Goal: Browse casually: Explore the website without a specific task or goal

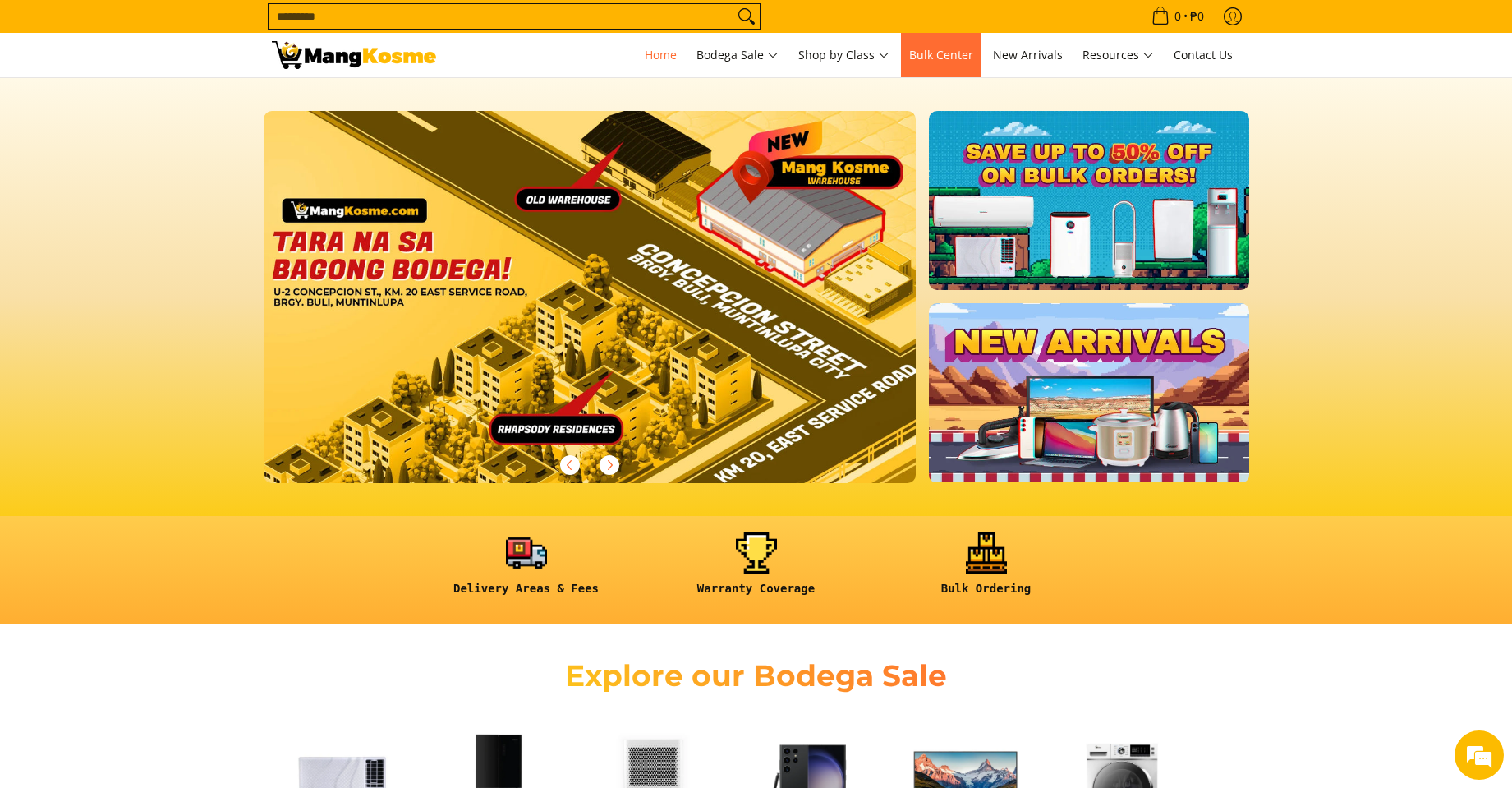
scroll to position [0, 1958]
click at [995, 49] on link "New Arrivals" at bounding box center [1027, 54] width 86 height 44
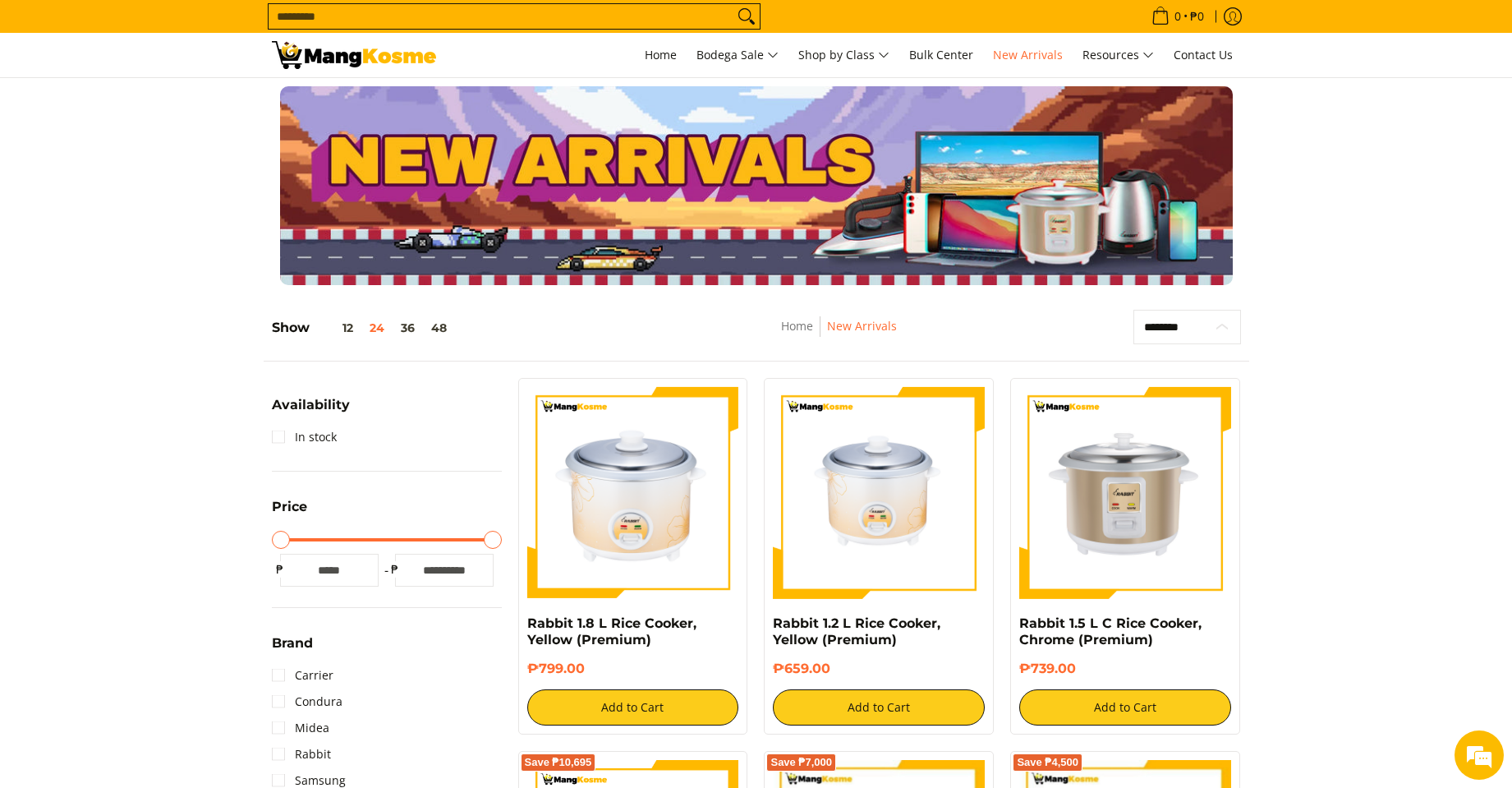
click at [1159, 319] on select "**********" at bounding box center [1186, 327] width 108 height 34
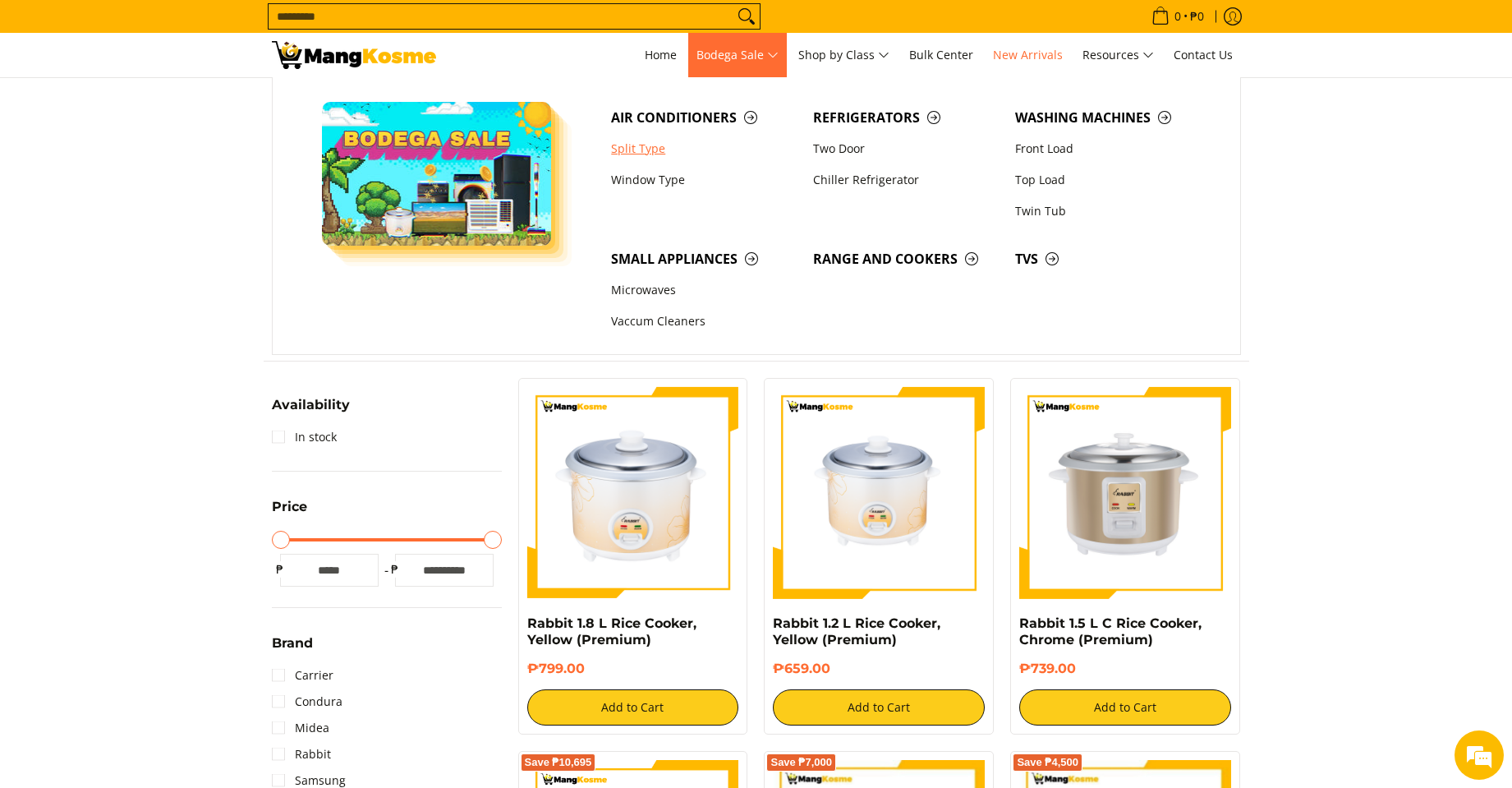
click at [660, 142] on link "Split Type" at bounding box center [703, 148] width 202 height 31
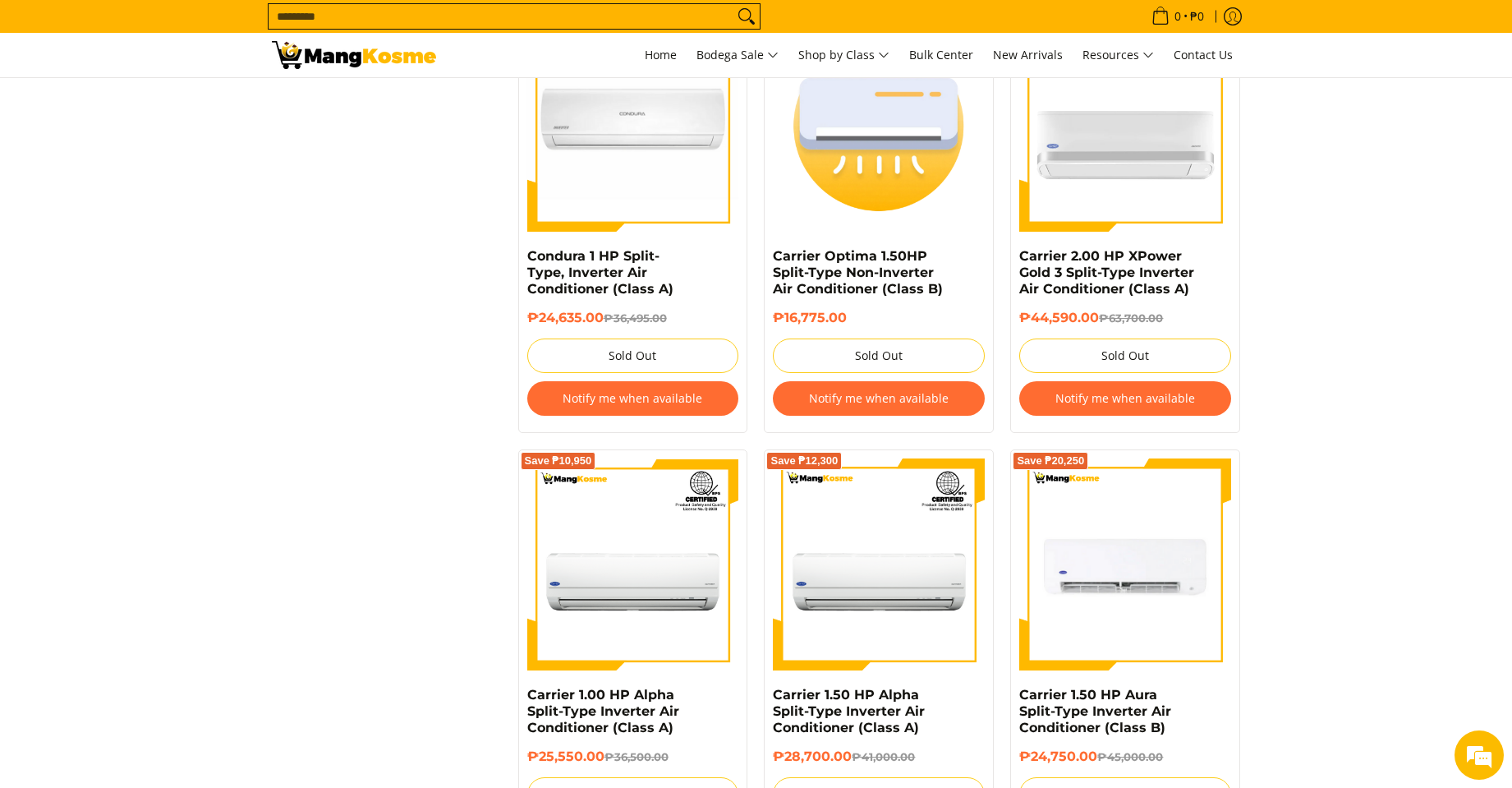
scroll to position [3066, 0]
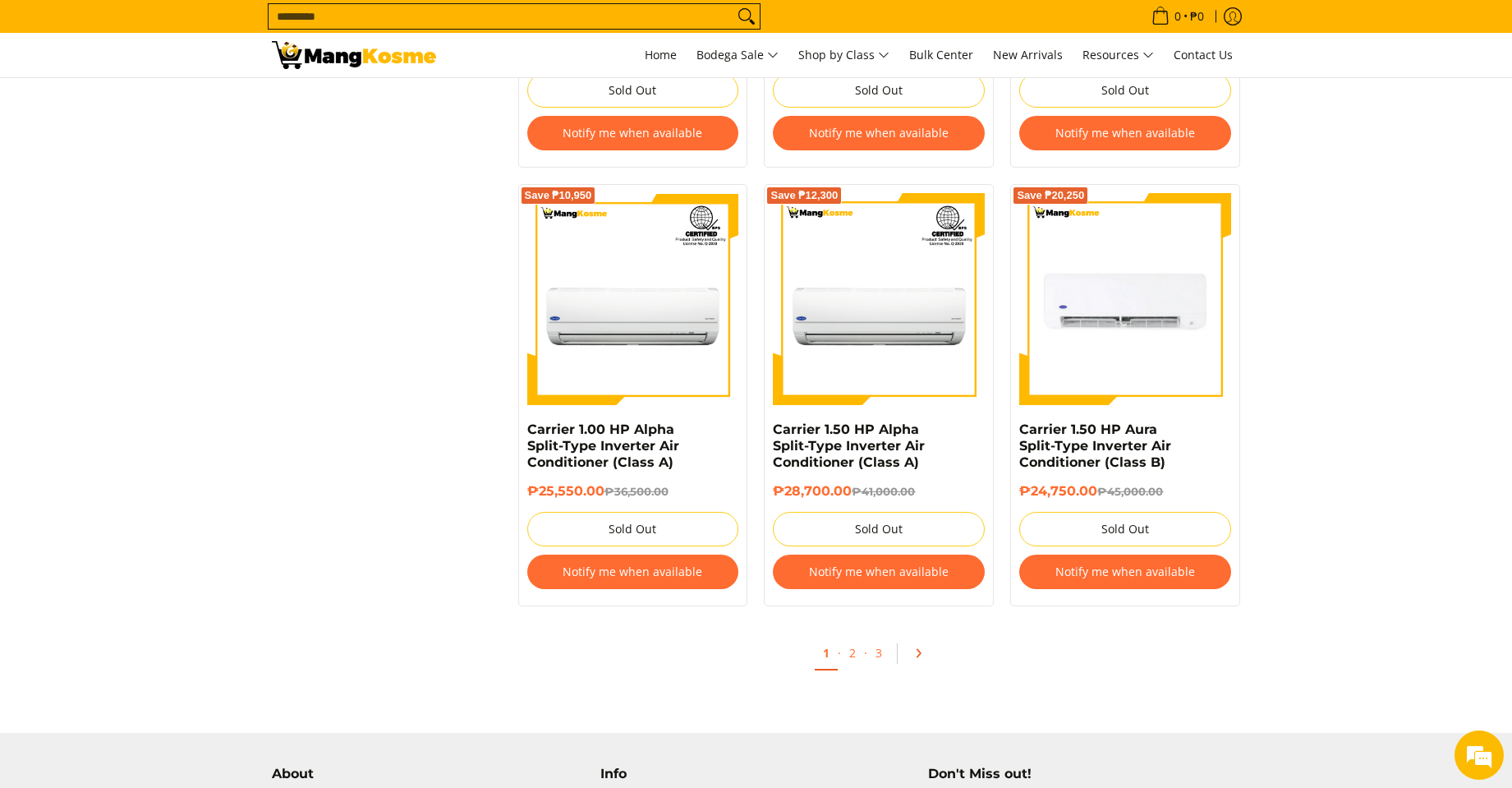
click at [912, 653] on icon "Pagination" at bounding box center [918, 653] width 12 height 12
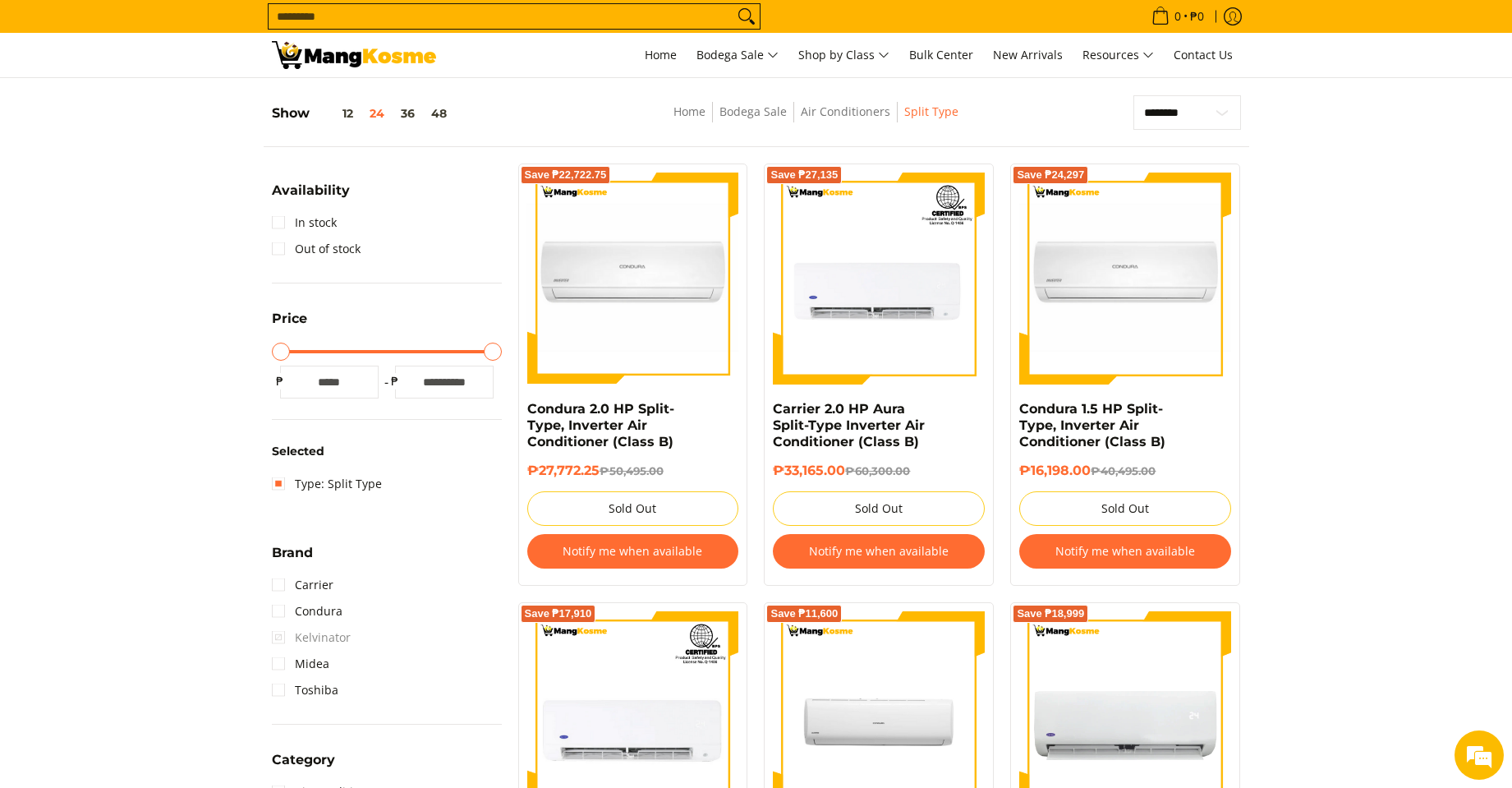
scroll to position [575, 0]
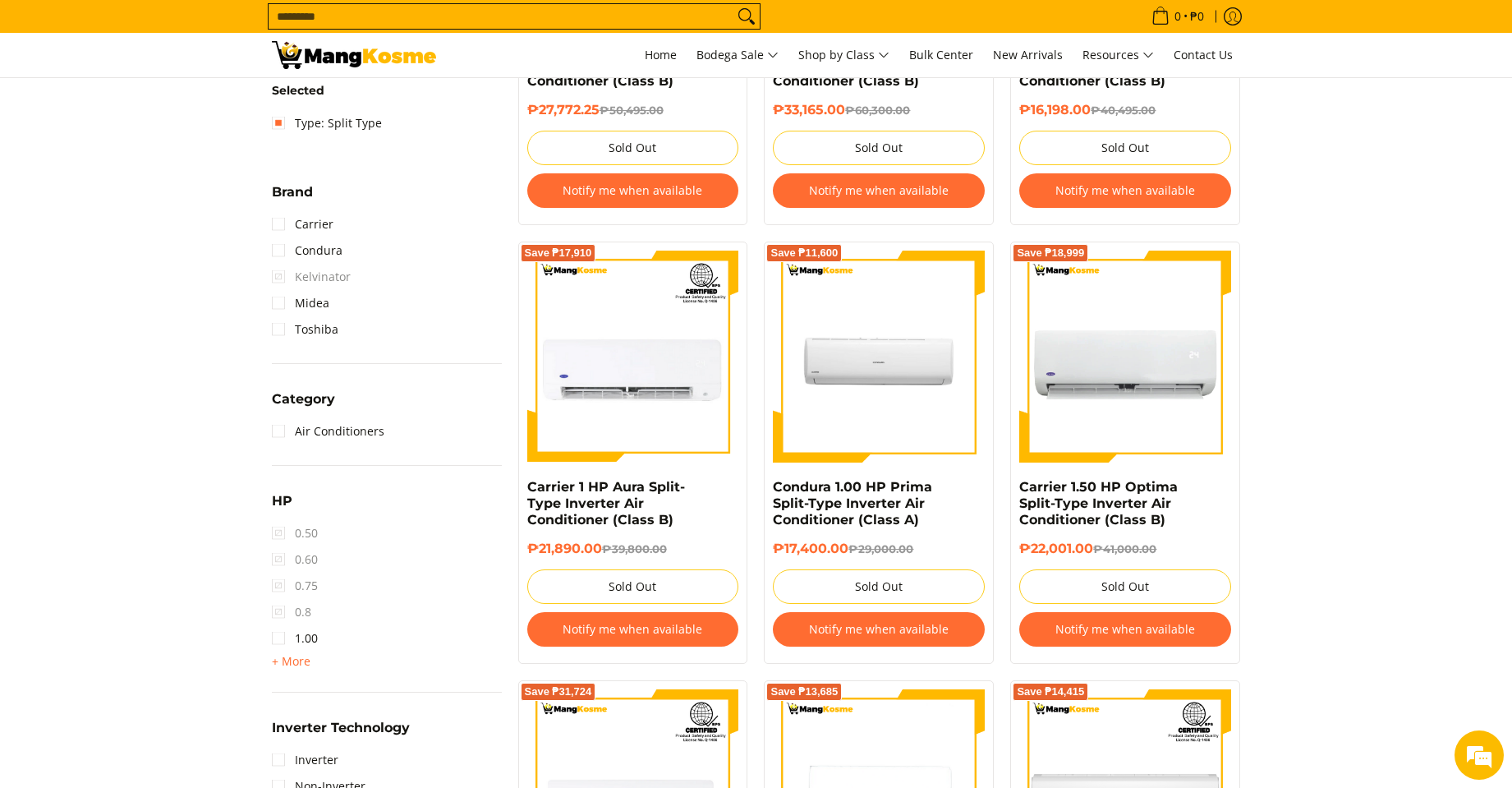
click at [1186, 192] on button "Notify me when available" at bounding box center [1125, 190] width 212 height 34
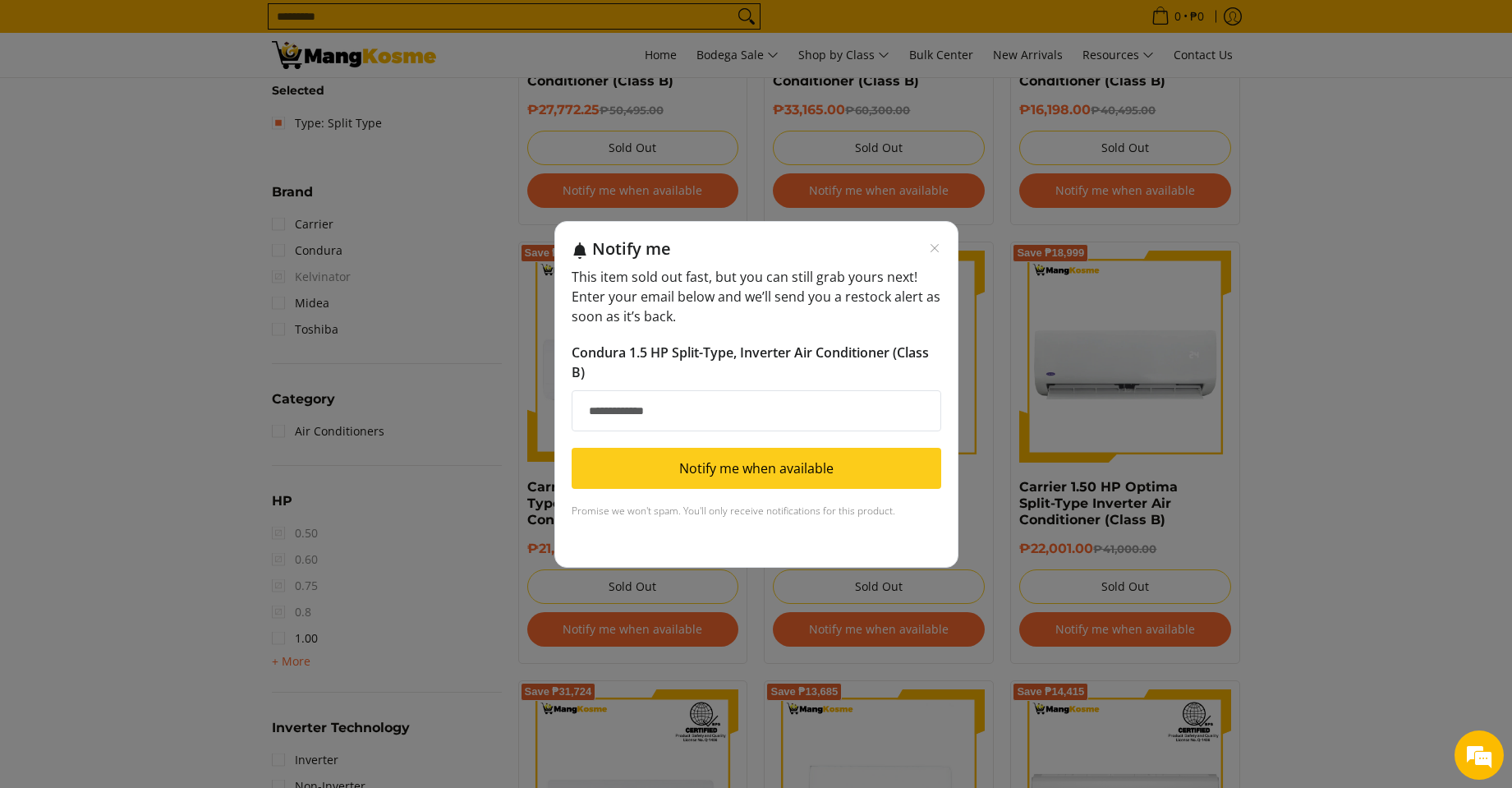
click at [689, 406] on input "Email address" at bounding box center [756, 410] width 369 height 41
type input "**********"
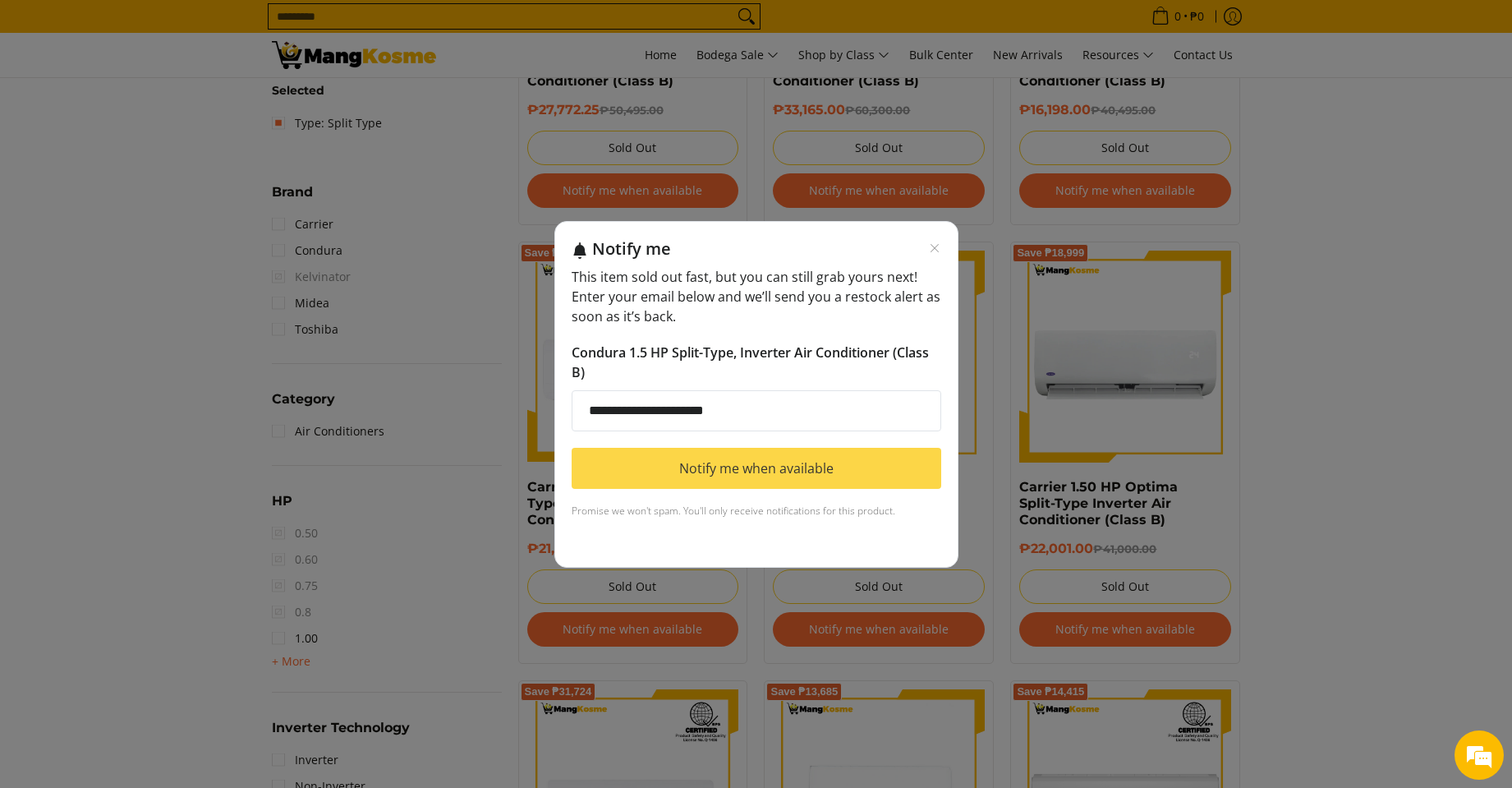
click at [713, 469] on button "Notify me when available" at bounding box center [756, 468] width 369 height 41
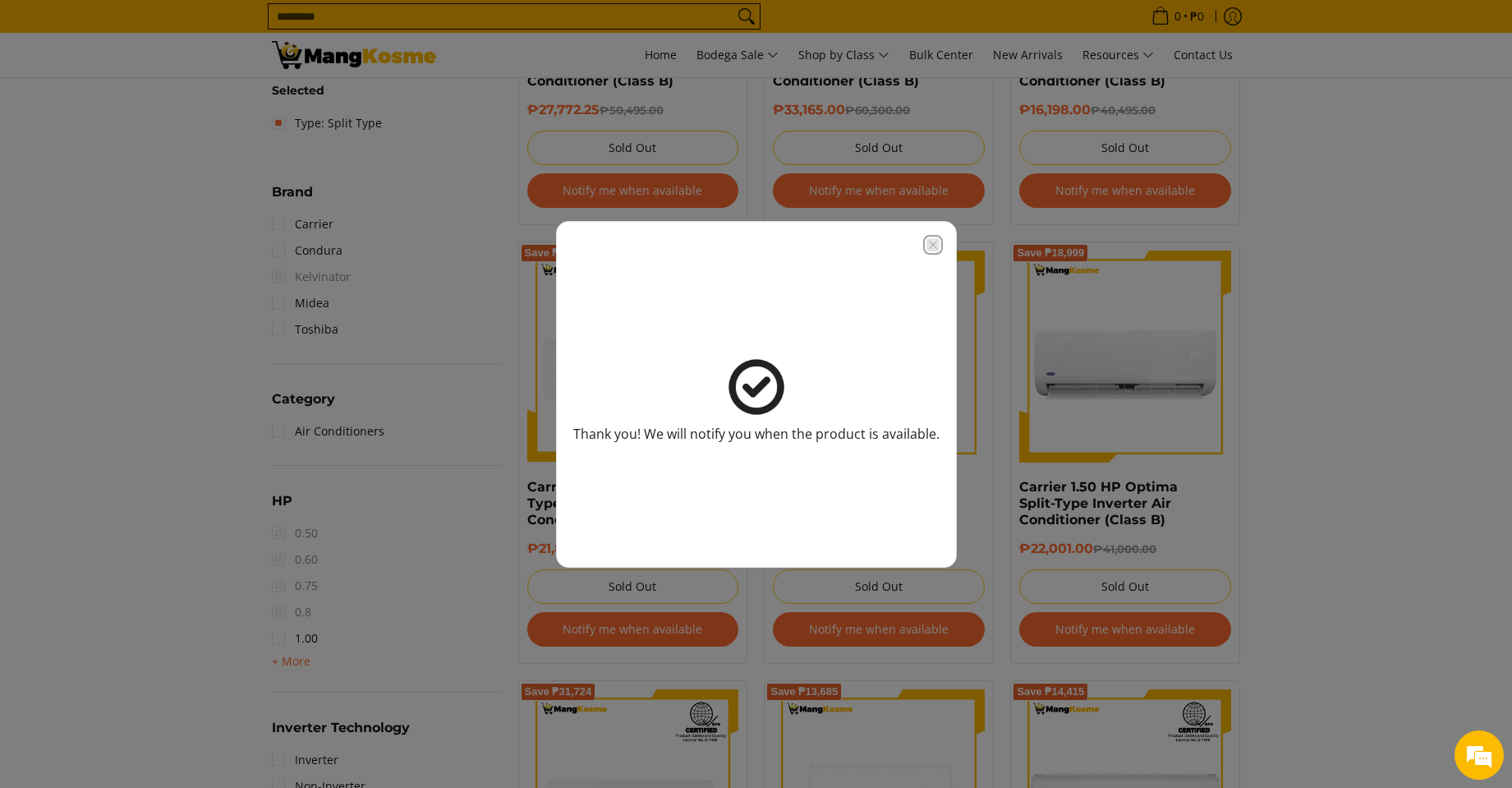
click at [936, 245] on icon "Close modal" at bounding box center [933, 245] width 13 height 13
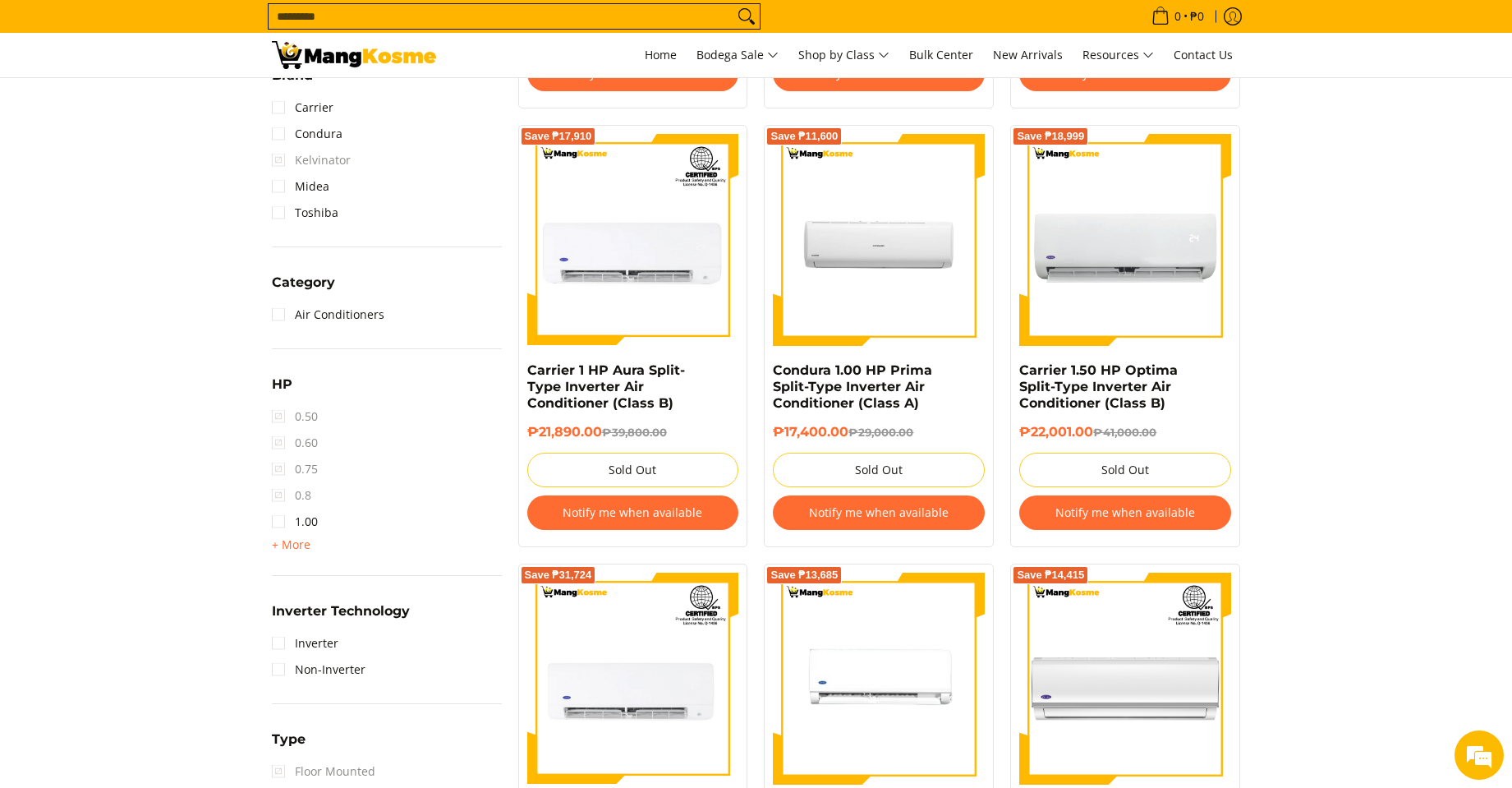
scroll to position [766, 0]
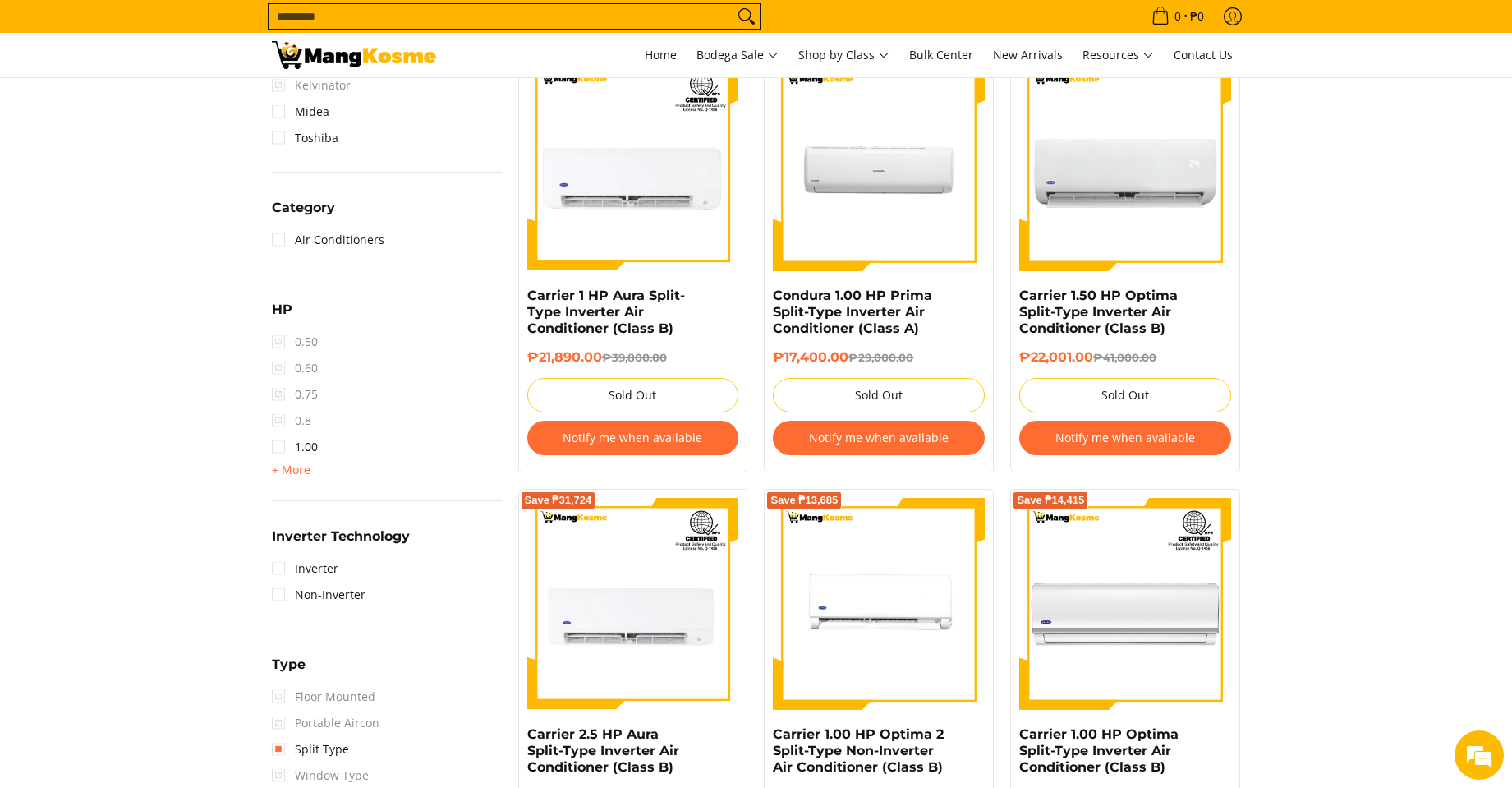
click at [821, 438] on button "Notify me when available" at bounding box center [879, 437] width 212 height 34
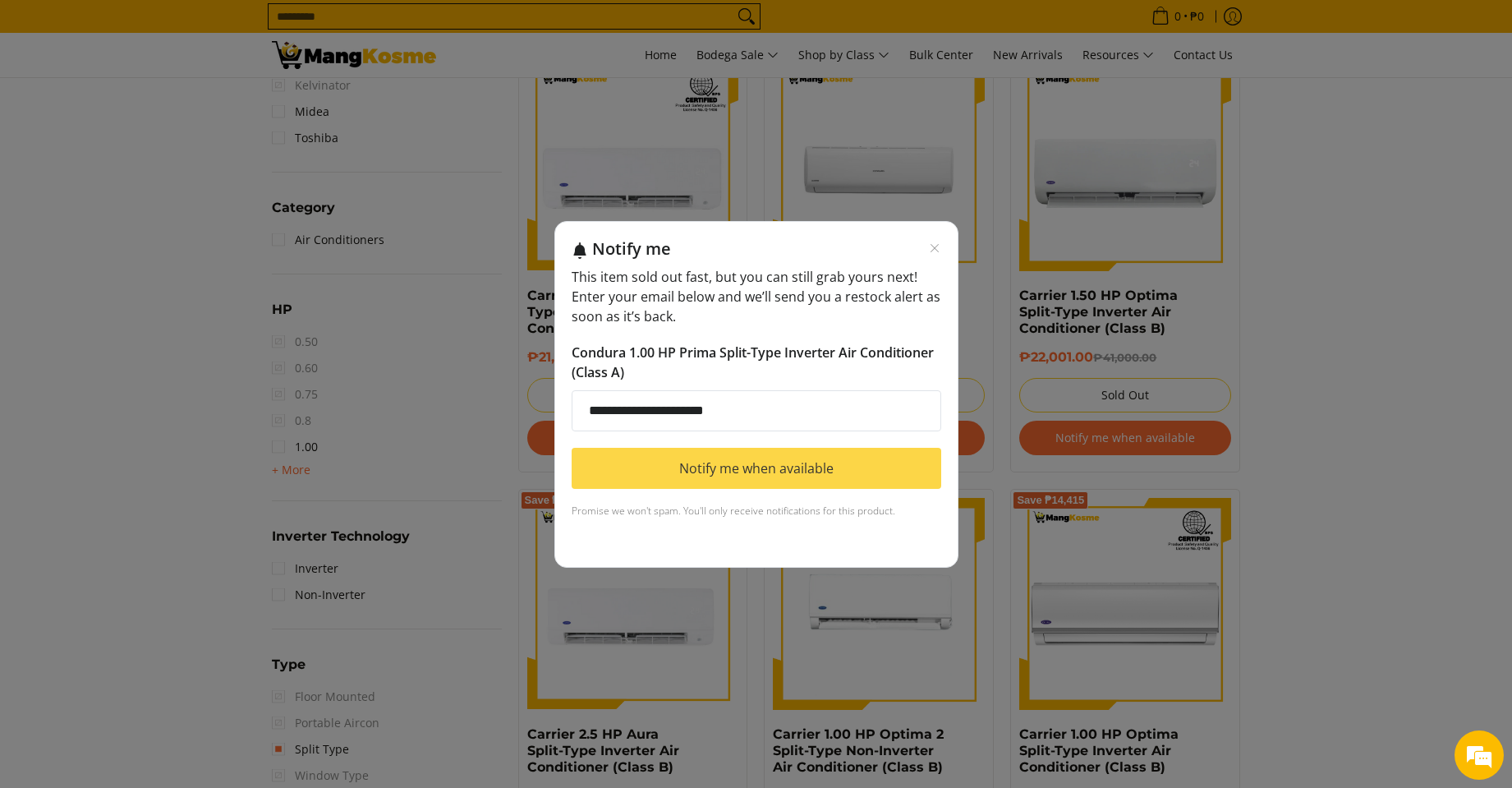
click at [785, 468] on button "Notify me when available" at bounding box center [756, 468] width 369 height 41
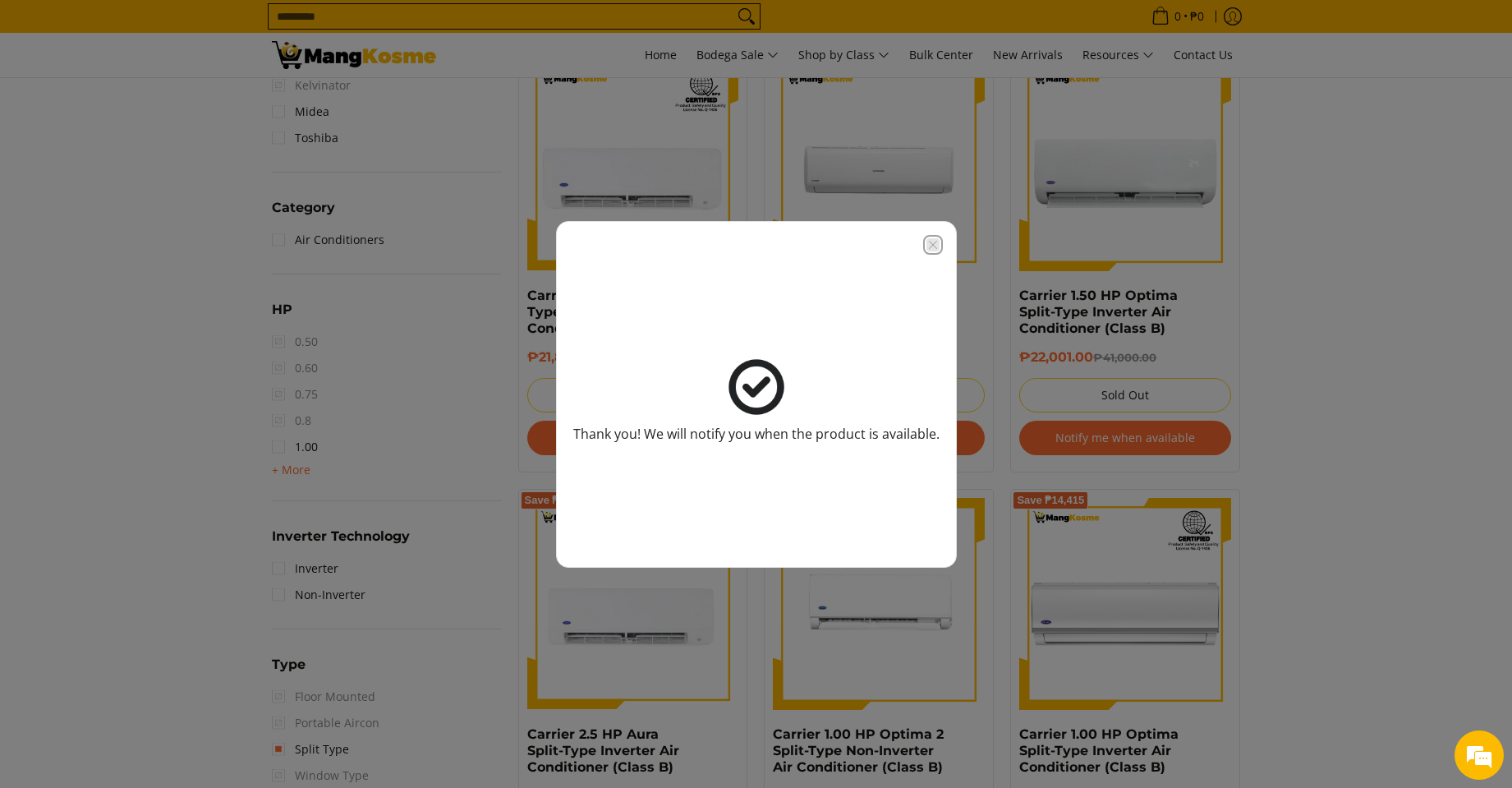
click at [929, 244] on icon "Close modal" at bounding box center [933, 245] width 13 height 13
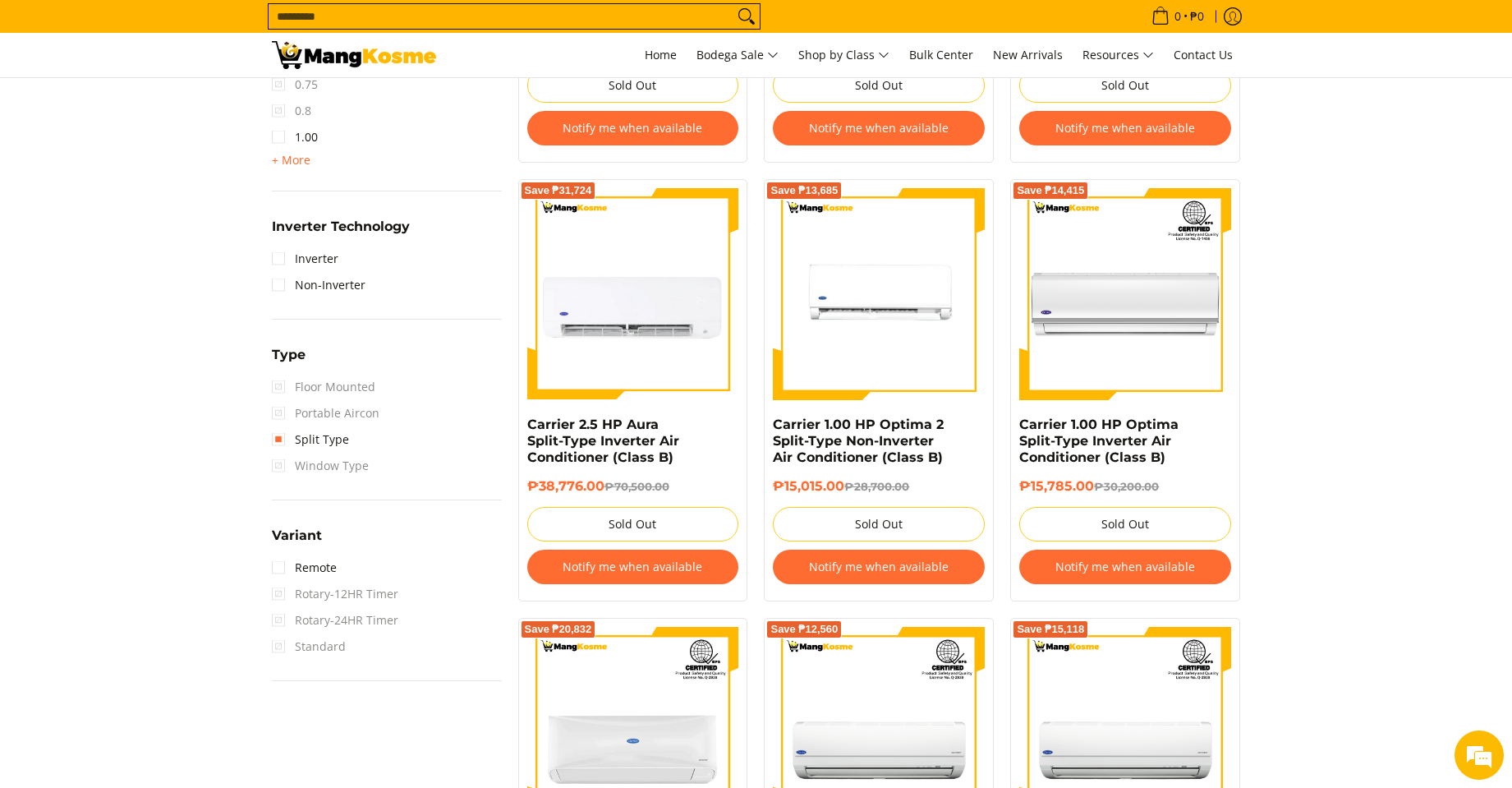
scroll to position [1150, 0]
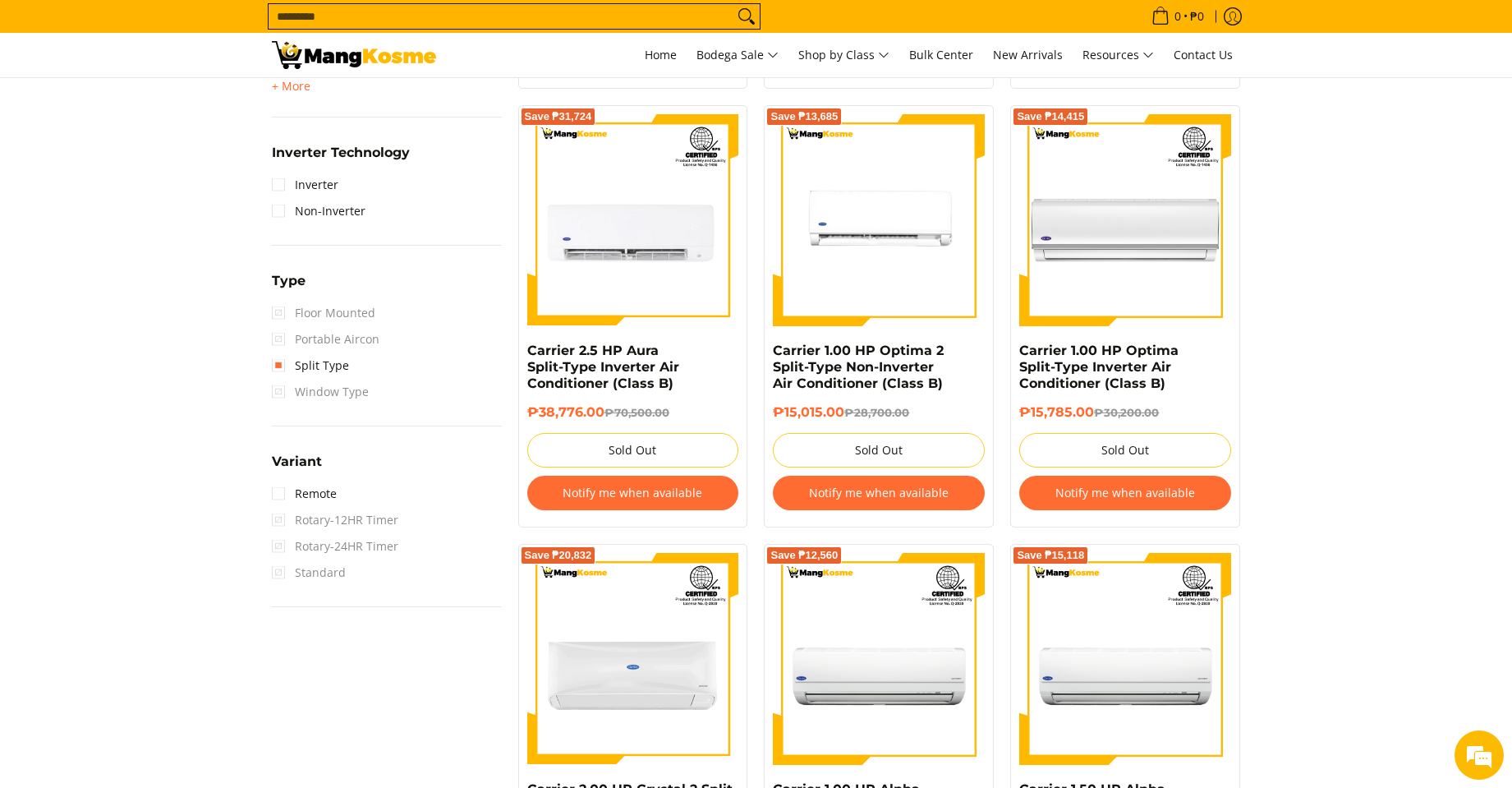
click at [1063, 505] on button "Notify me when available" at bounding box center [1125, 492] width 212 height 34
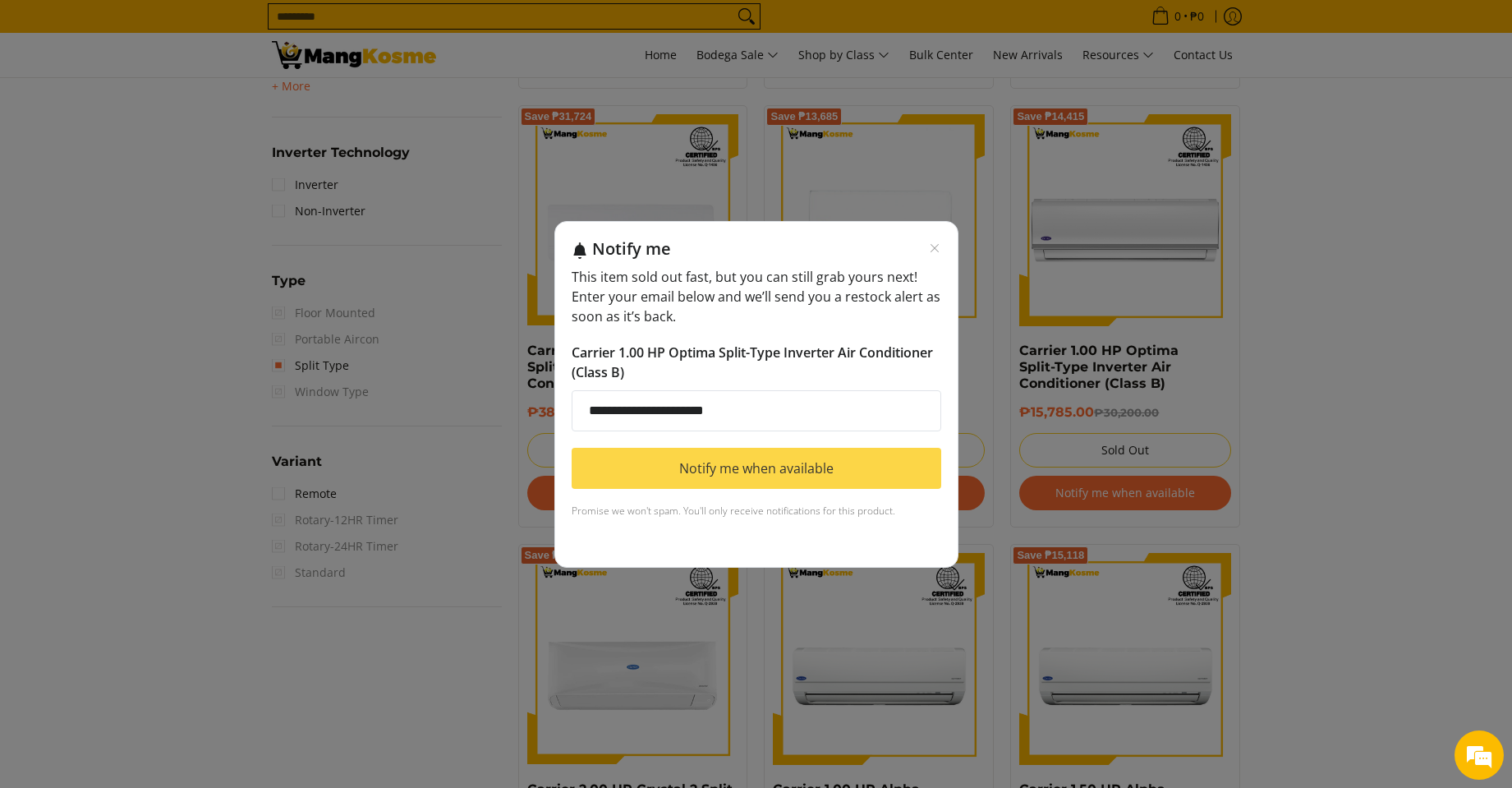
click at [756, 460] on button "Notify me when available" at bounding box center [756, 468] width 369 height 41
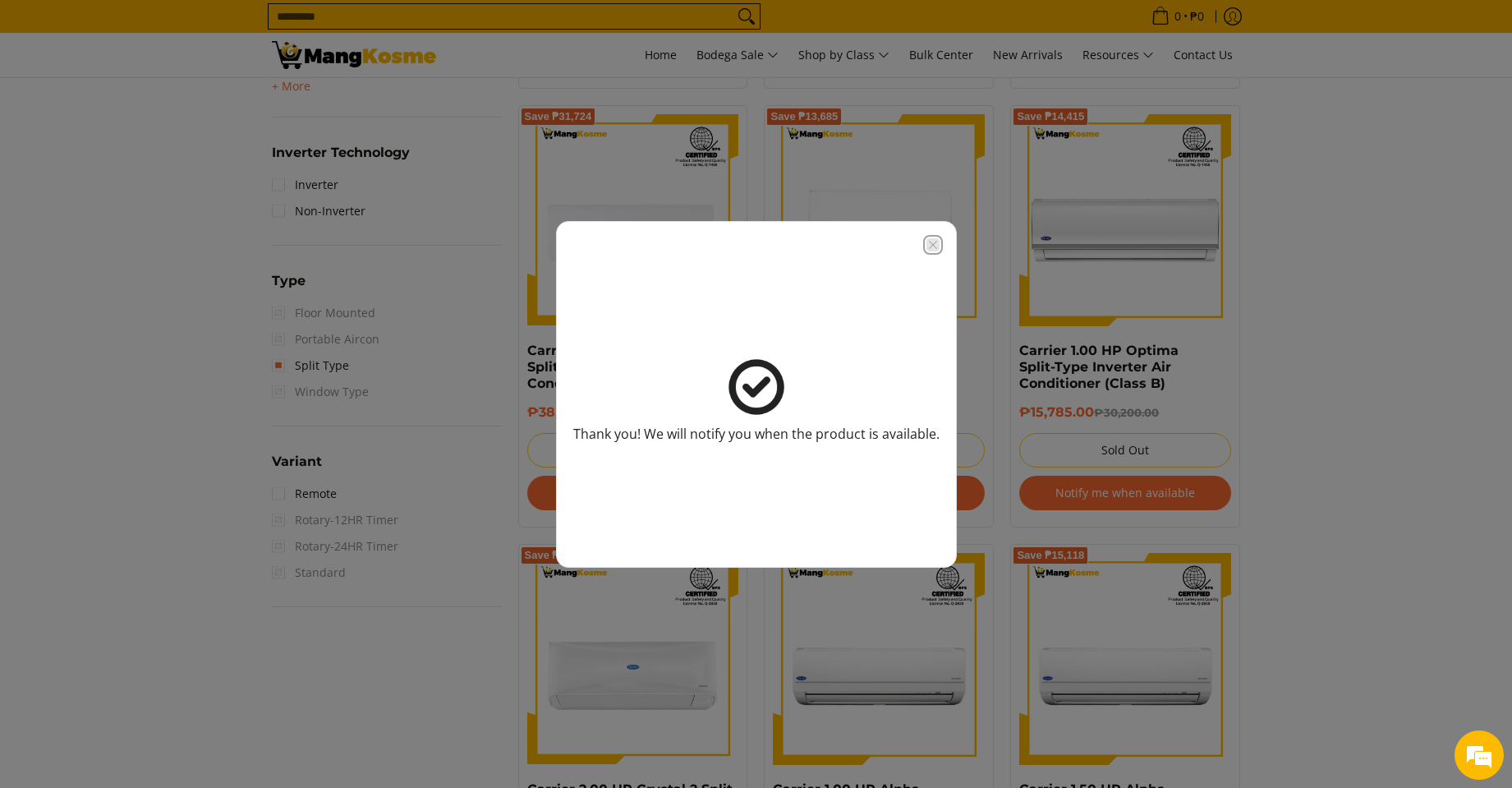
click at [930, 241] on icon "Close modal" at bounding box center [933, 245] width 13 height 13
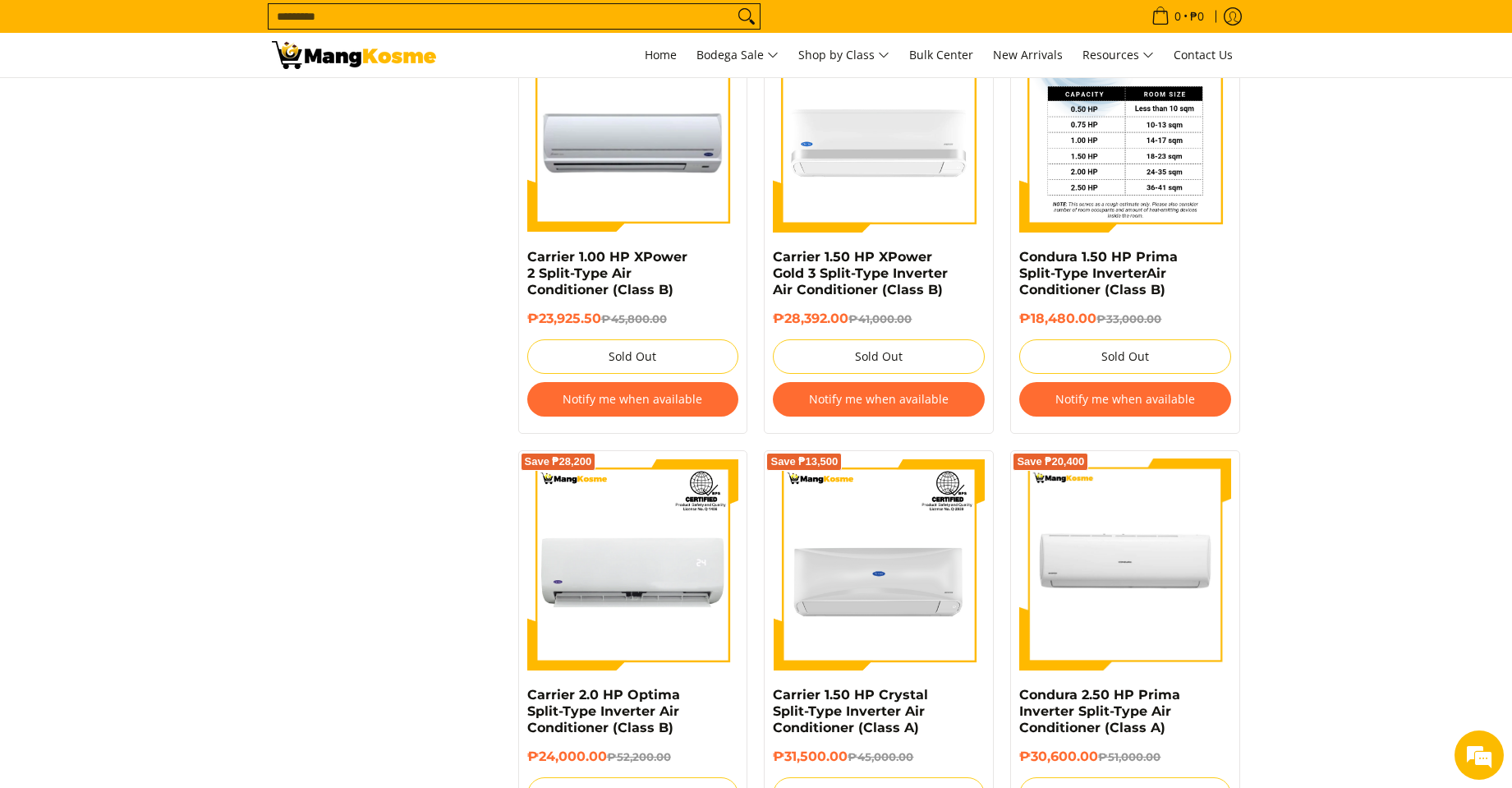
scroll to position [1916, 0]
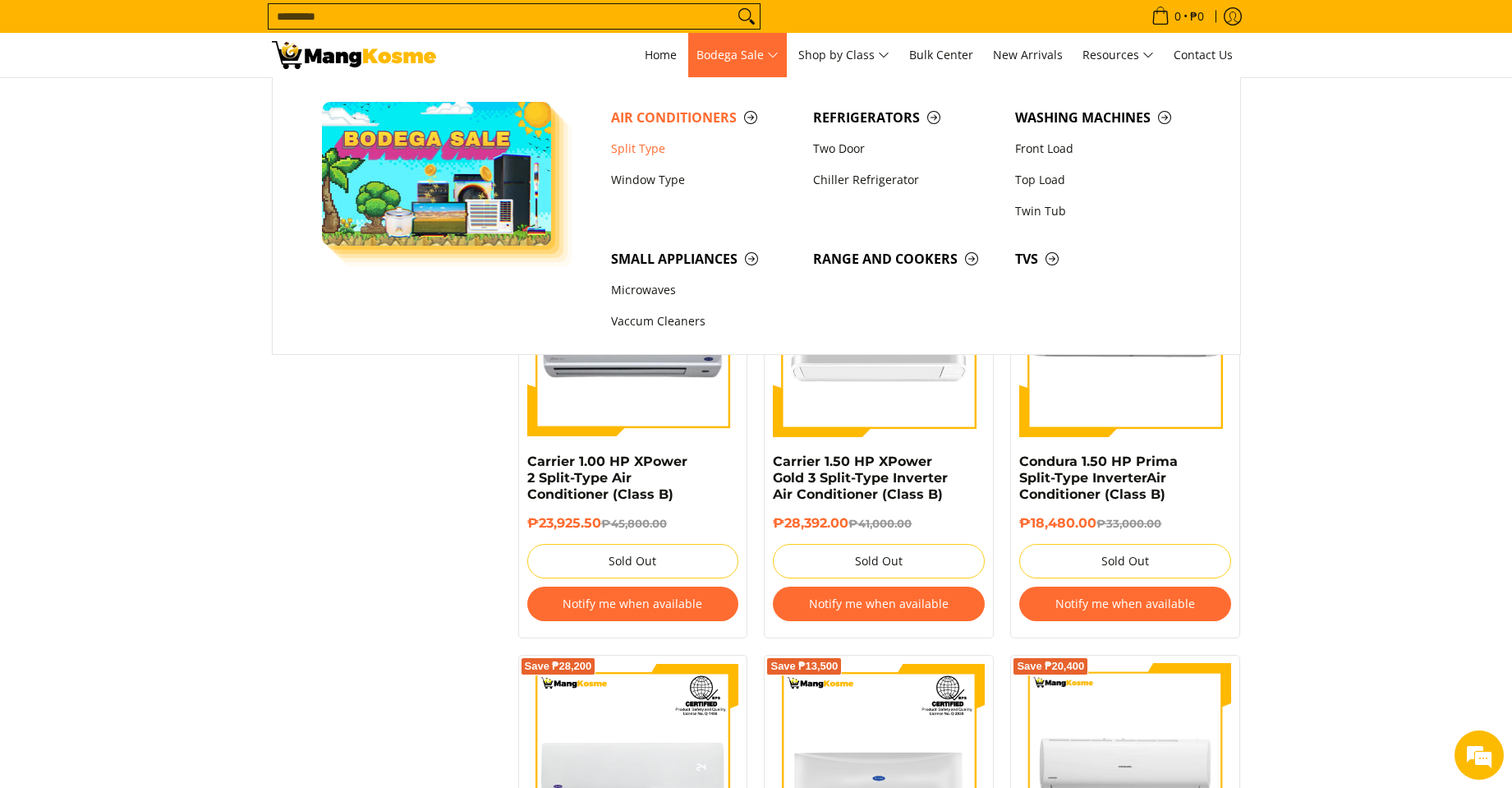
click at [732, 46] on span "Bodega Sale" at bounding box center [738, 55] width 82 height 21
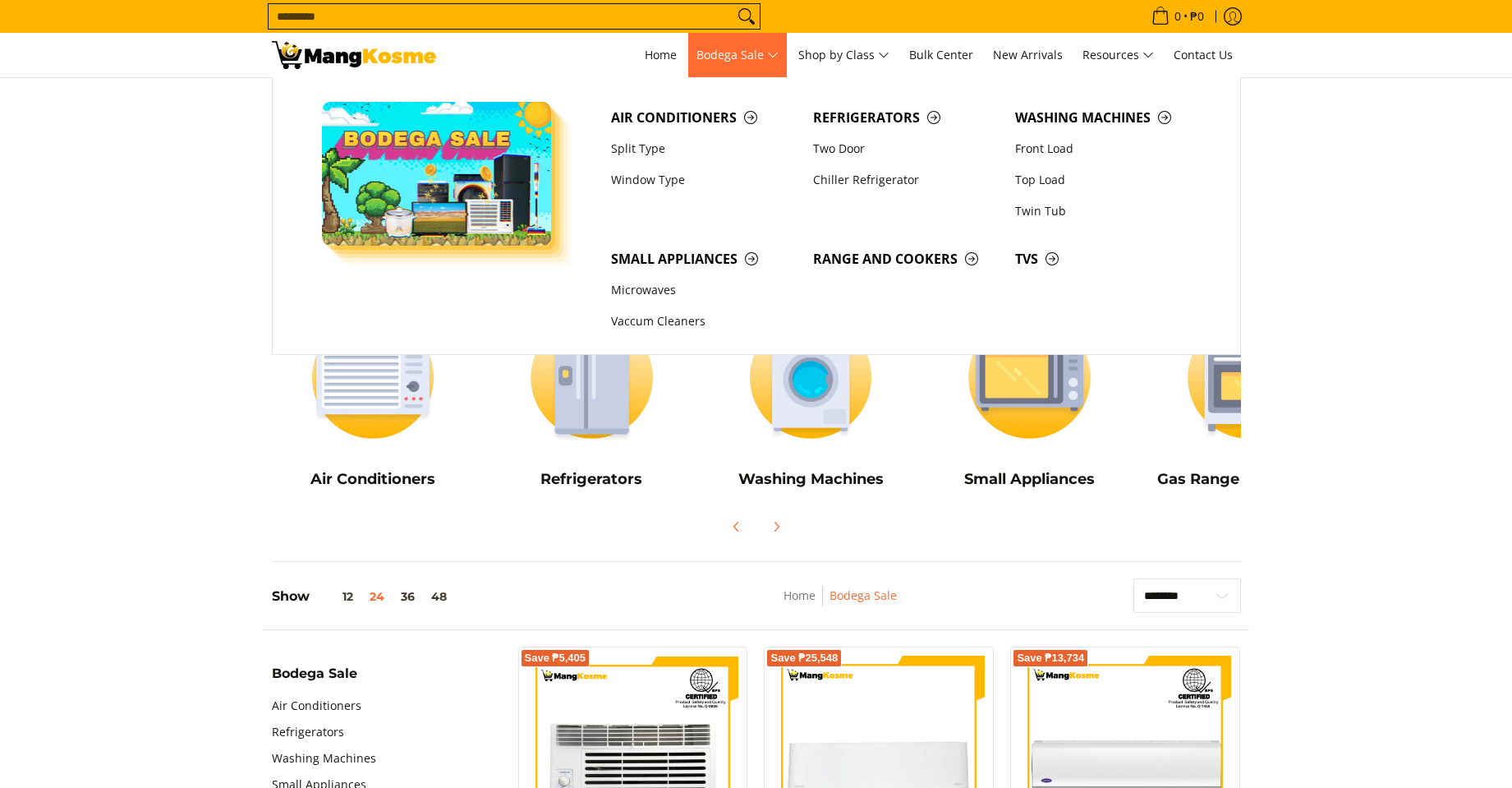
click at [738, 58] on span "Bodega Sale" at bounding box center [738, 55] width 82 height 21
click at [830, 142] on link "Two Door" at bounding box center [906, 148] width 202 height 31
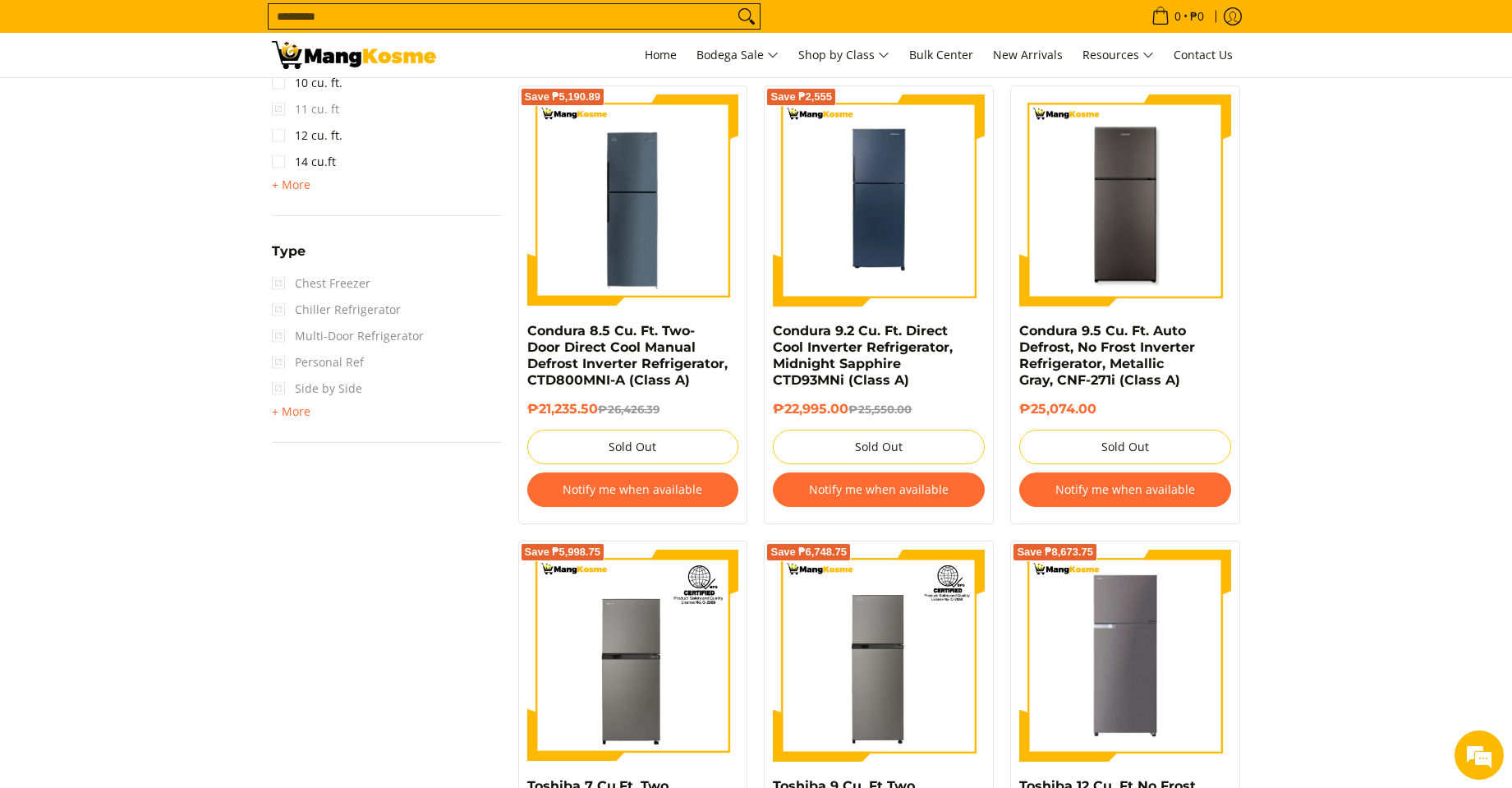
scroll to position [1150, 0]
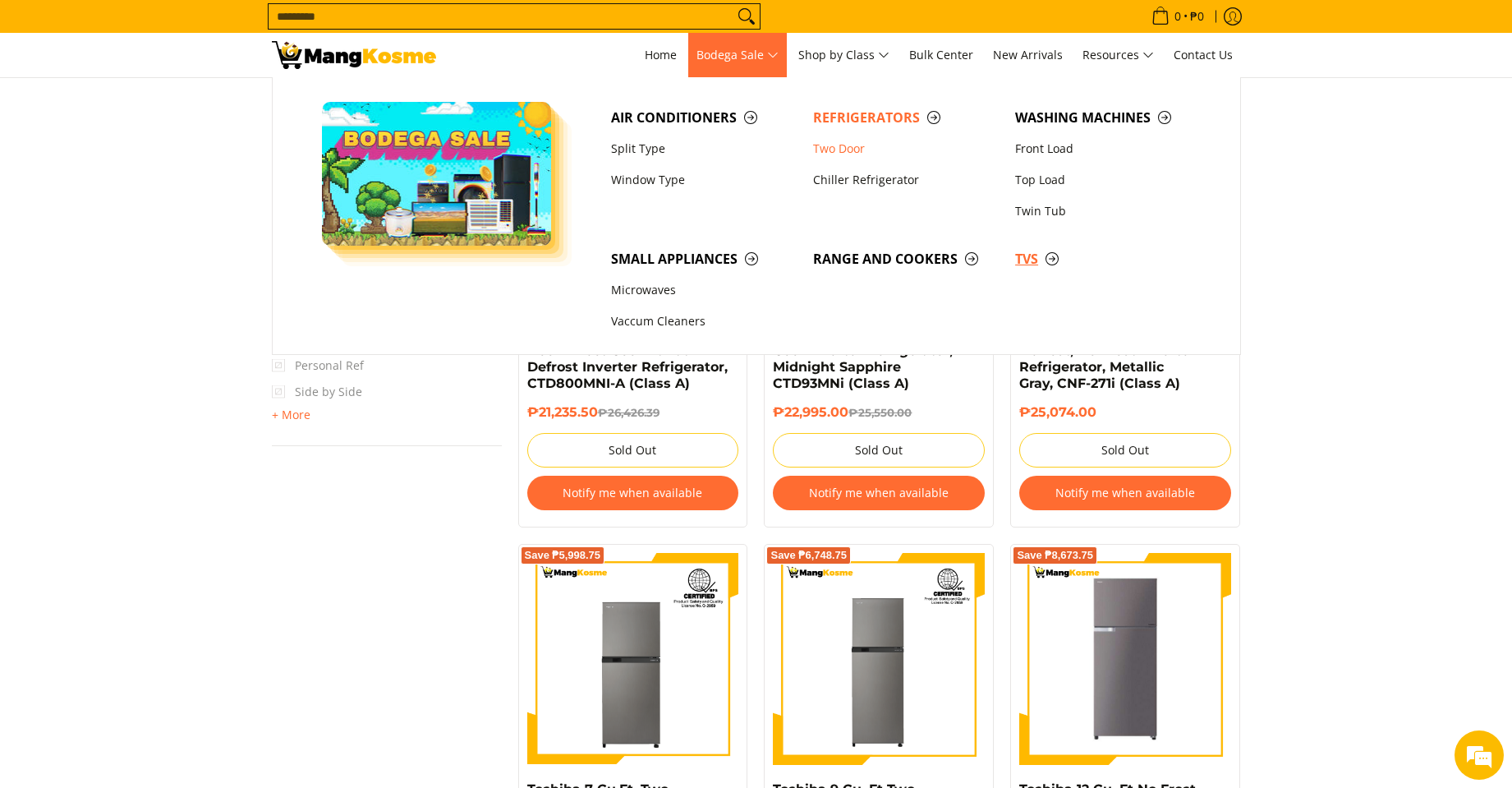
click at [1037, 259] on span "TVs" at bounding box center [1108, 259] width 185 height 21
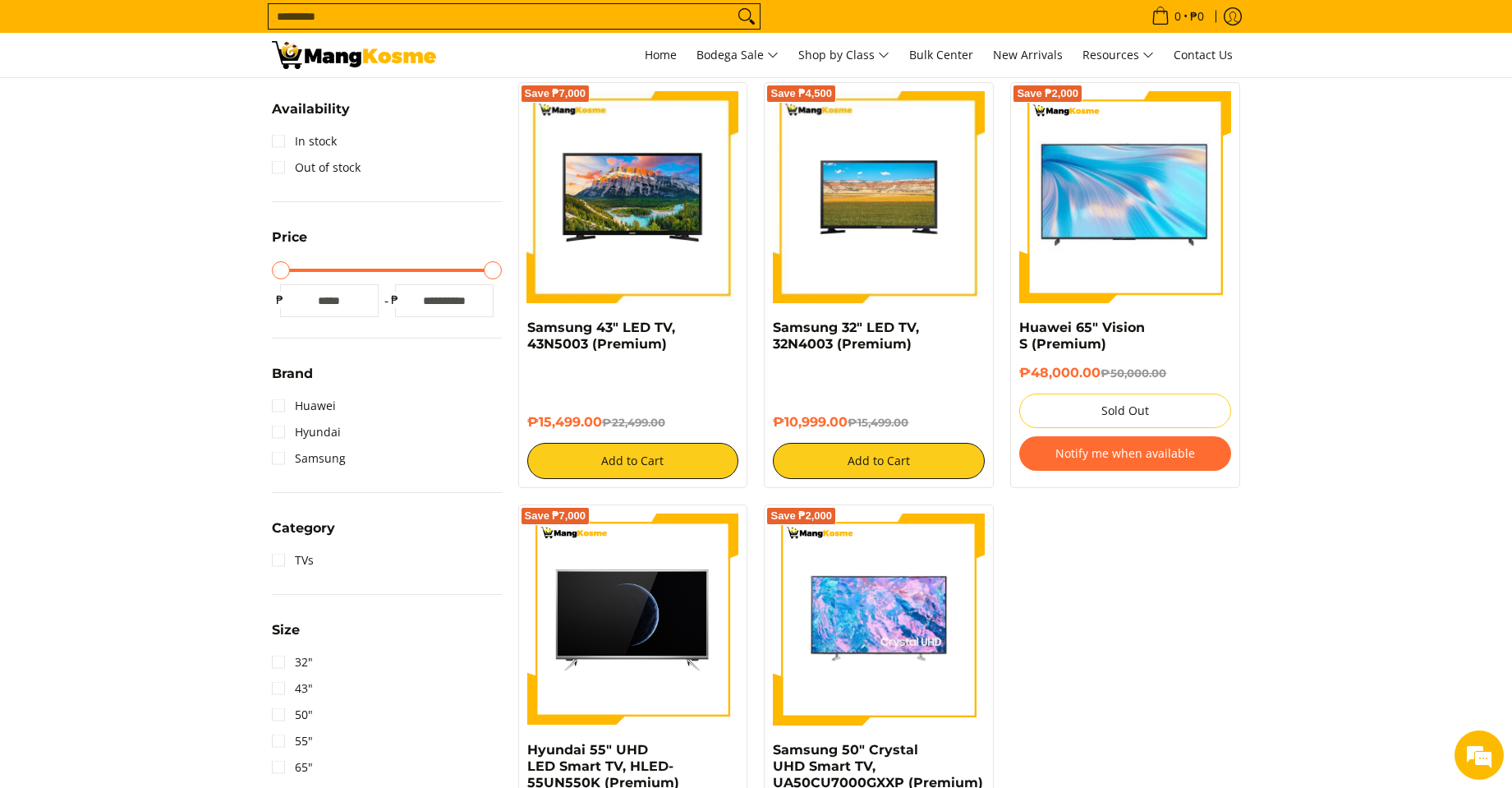
scroll to position [191, 0]
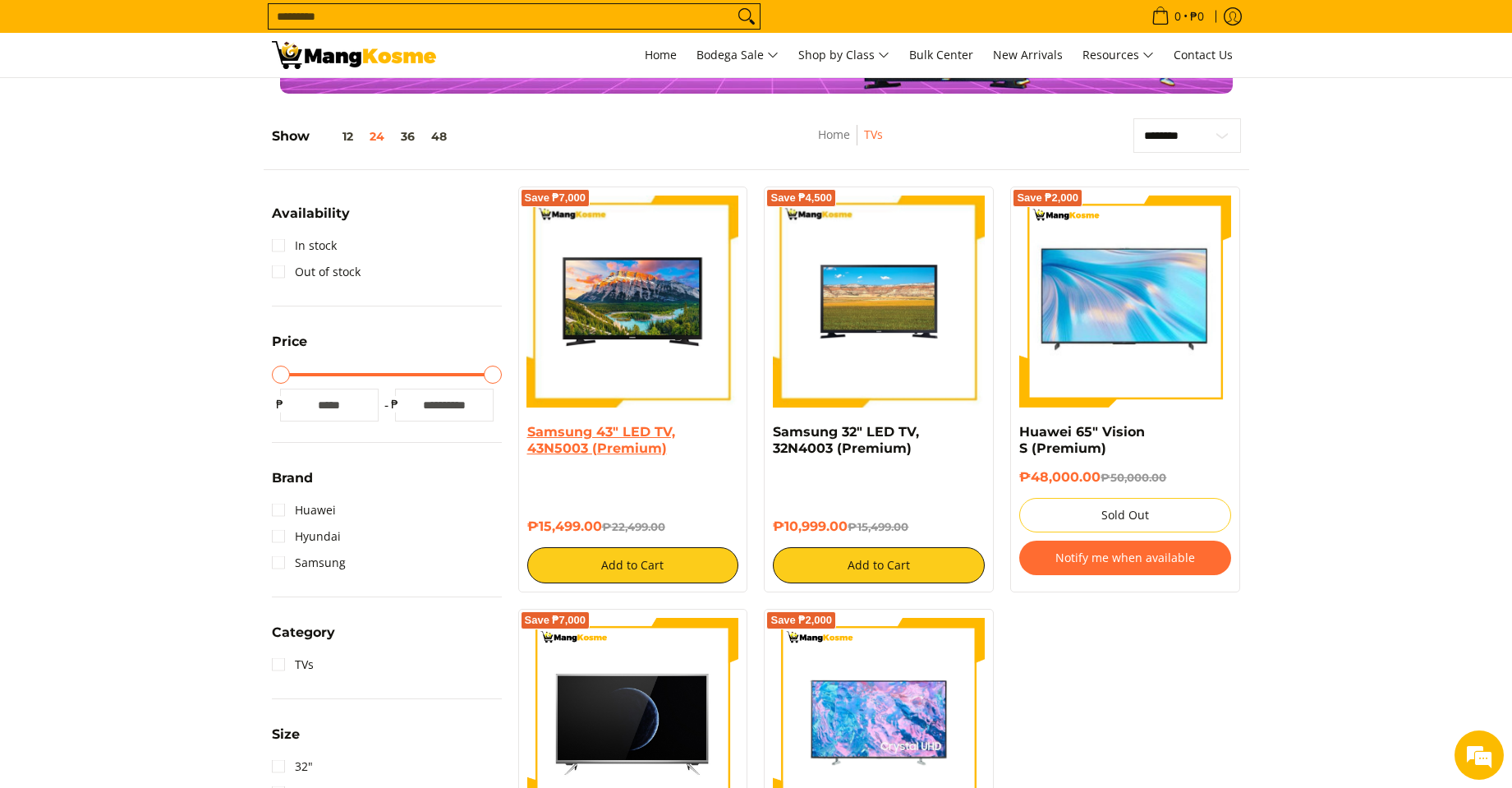
click at [632, 427] on link "Samsung 43" LED TV, 43N5003 (Premium)" at bounding box center [601, 440] width 148 height 32
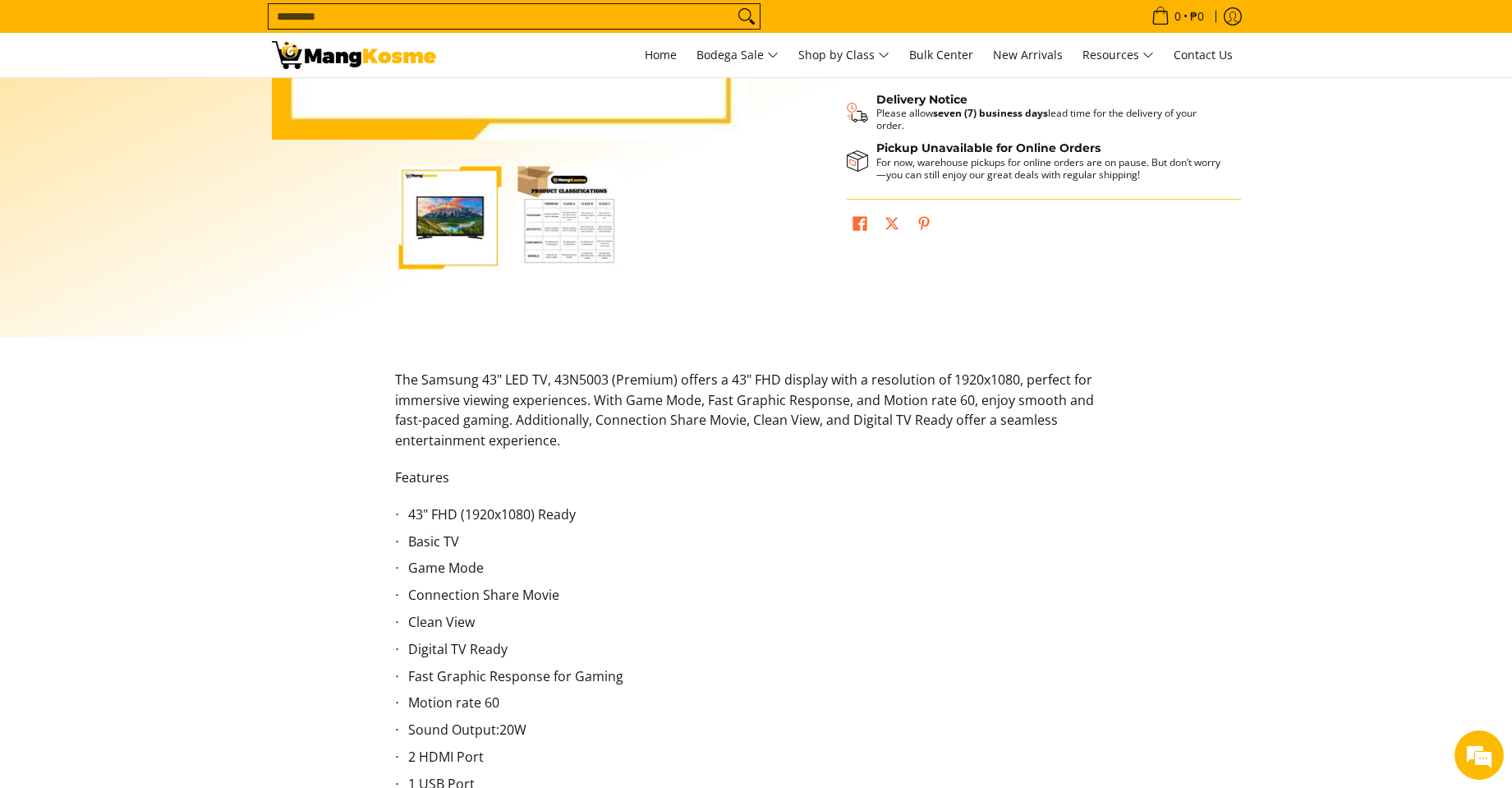
scroll to position [191, 0]
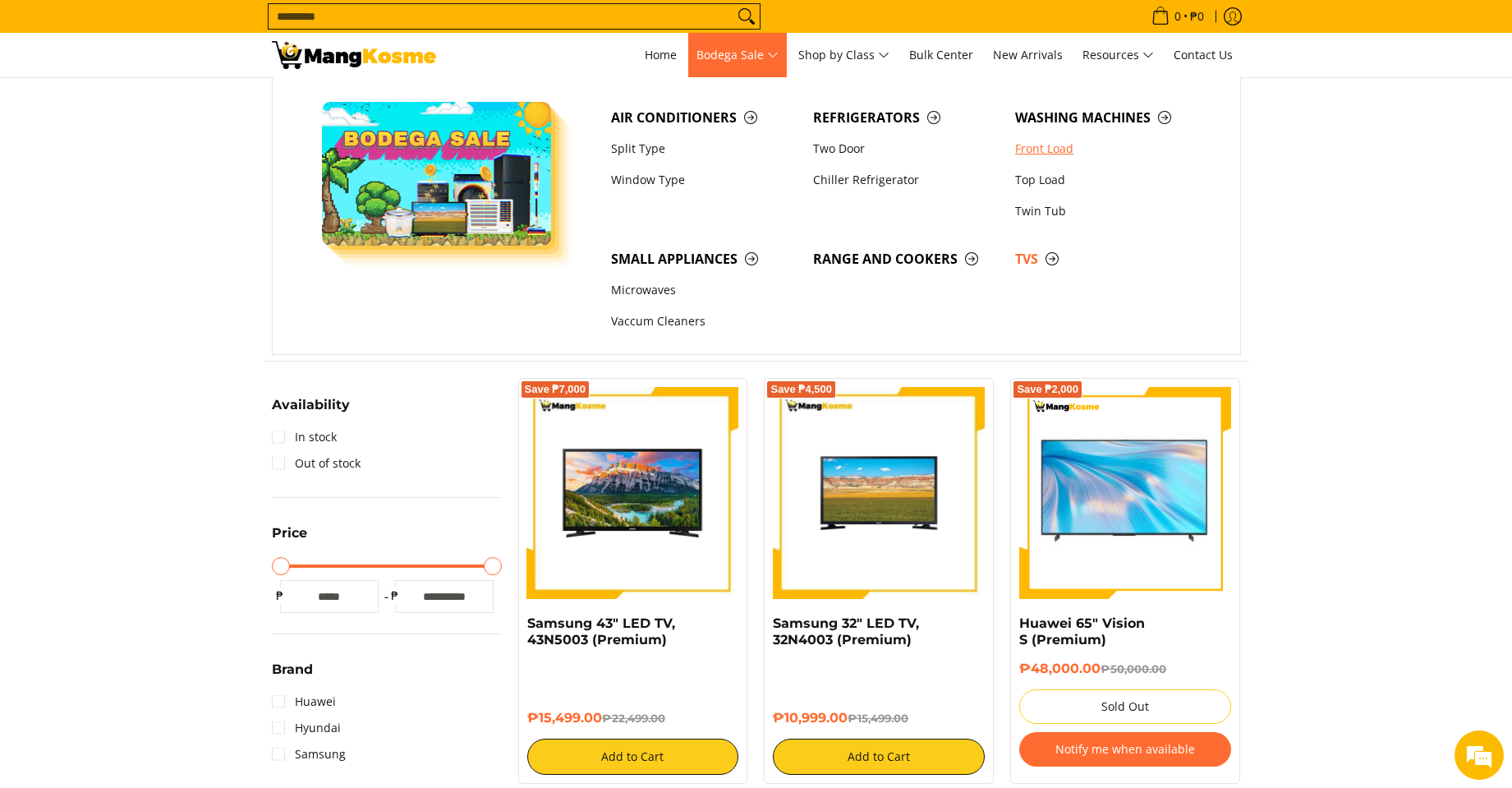
click at [1037, 146] on link "Front Load" at bounding box center [1108, 148] width 202 height 31
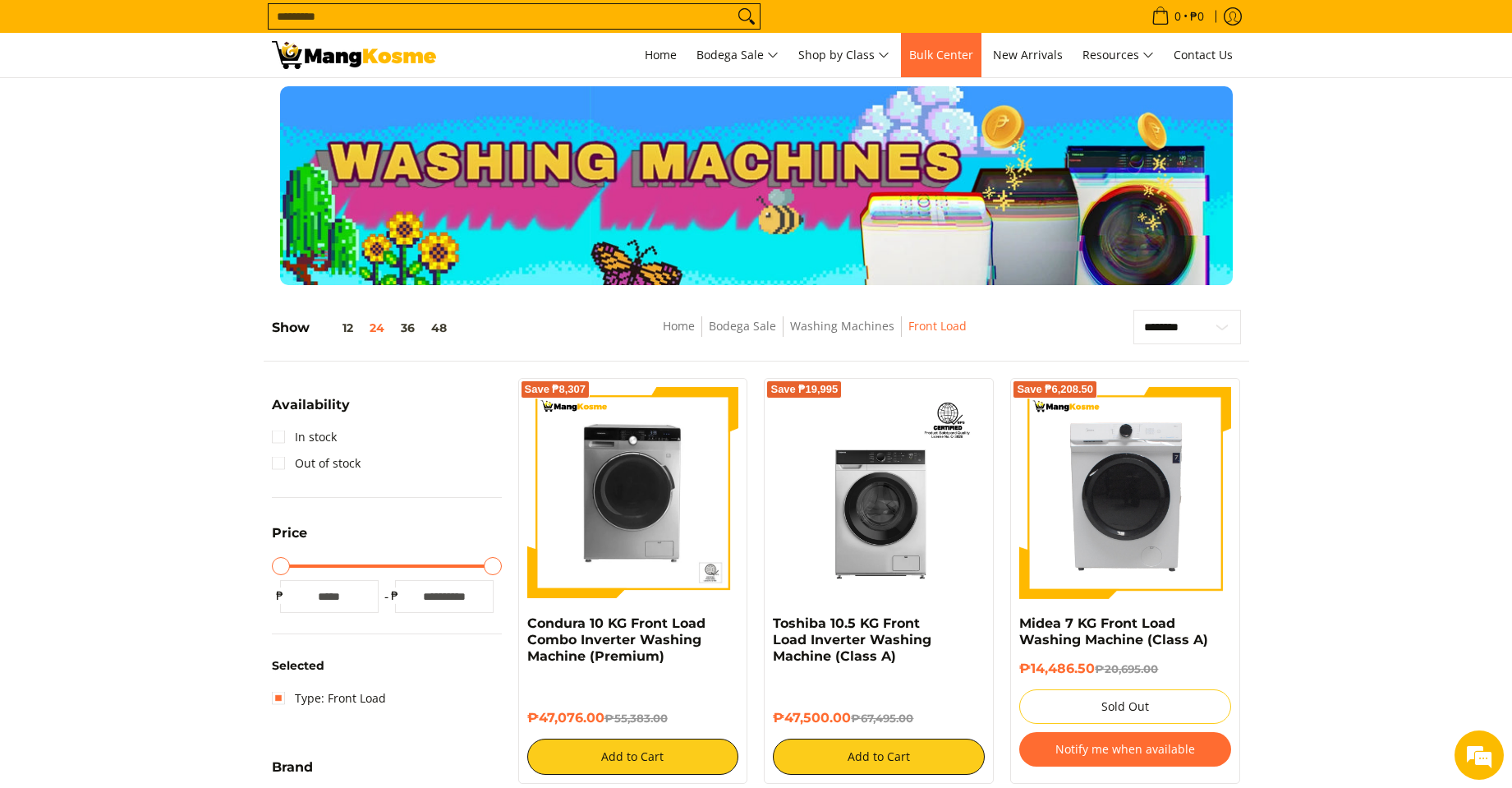
click at [958, 60] on span "Bulk Center" at bounding box center [941, 54] width 64 height 16
